Goal: Task Accomplishment & Management: Manage account settings

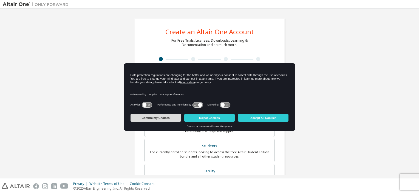
click at [177, 121] on button "Confirm my Choices" at bounding box center [156, 118] width 51 height 8
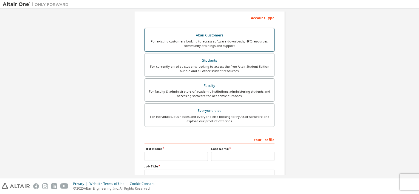
scroll to position [87, 0]
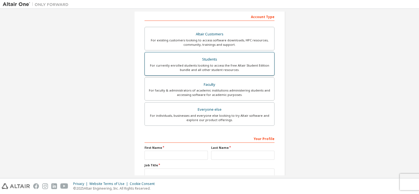
click at [217, 68] on div "For currently enrolled students looking to access the free Altair Student Editi…" at bounding box center [209, 67] width 123 height 9
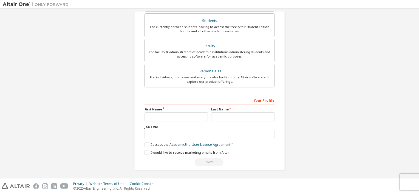
scroll to position [0, 0]
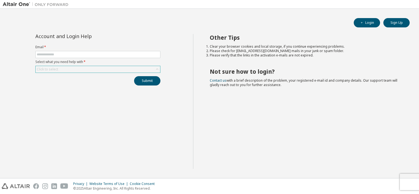
click at [77, 69] on div "Click to select" at bounding box center [98, 69] width 125 height 7
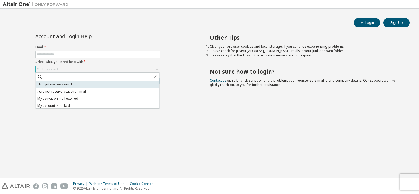
click at [68, 83] on li "I forgot my password" at bounding box center [98, 84] width 124 height 7
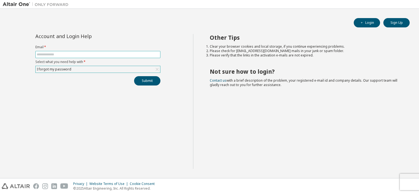
click at [54, 55] on input "text" at bounding box center [98, 54] width 122 height 4
type input "**********"
click at [140, 80] on button "Submit" at bounding box center [147, 80] width 26 height 9
click at [82, 70] on div "Click to select" at bounding box center [98, 69] width 125 height 7
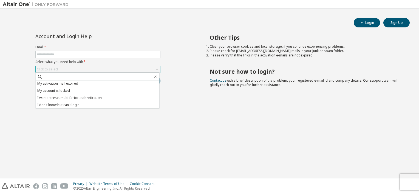
scroll to position [15, 0]
click at [104, 97] on li "I want to reset multi-factor authentication" at bounding box center [98, 97] width 124 height 7
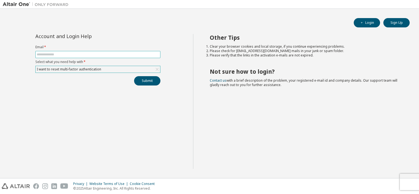
click at [64, 55] on input "text" at bounding box center [98, 54] width 122 height 4
type input "**********"
click at [149, 77] on button "Submit" at bounding box center [147, 80] width 26 height 9
click at [146, 78] on button "Submit" at bounding box center [147, 80] width 26 height 9
